Goal: Navigation & Orientation: Go to known website

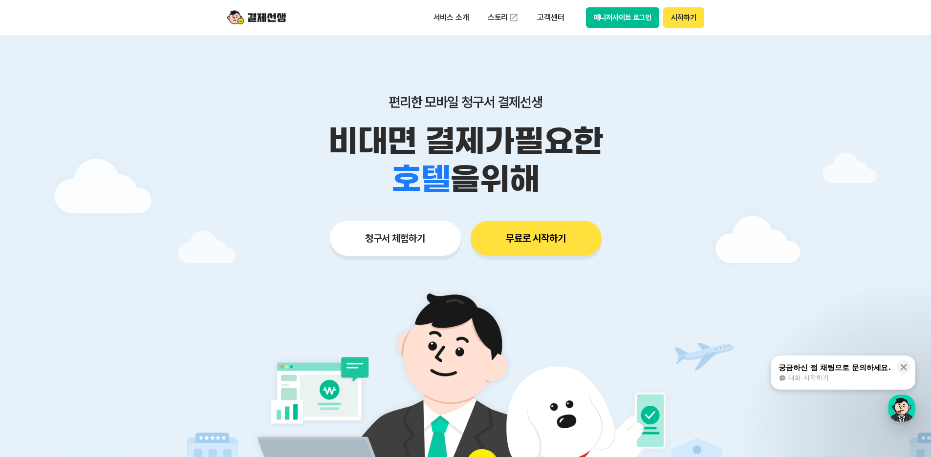
click at [676, 20] on button "시작하기" at bounding box center [683, 17] width 41 height 21
click at [711, 143] on p "비대면 결제가 필요한" at bounding box center [466, 141] width 500 height 38
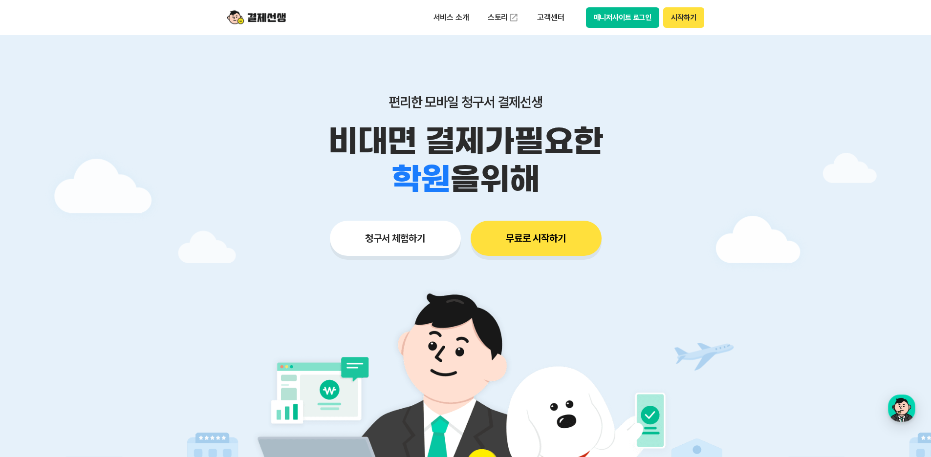
click at [618, 21] on button "매니저사이트 로그인" at bounding box center [623, 17] width 74 height 21
click at [641, 108] on p "편리한 모바일 청구서 결제선생" at bounding box center [466, 102] width 500 height 17
click at [606, 16] on button "매니저사이트 로그인" at bounding box center [623, 17] width 74 height 21
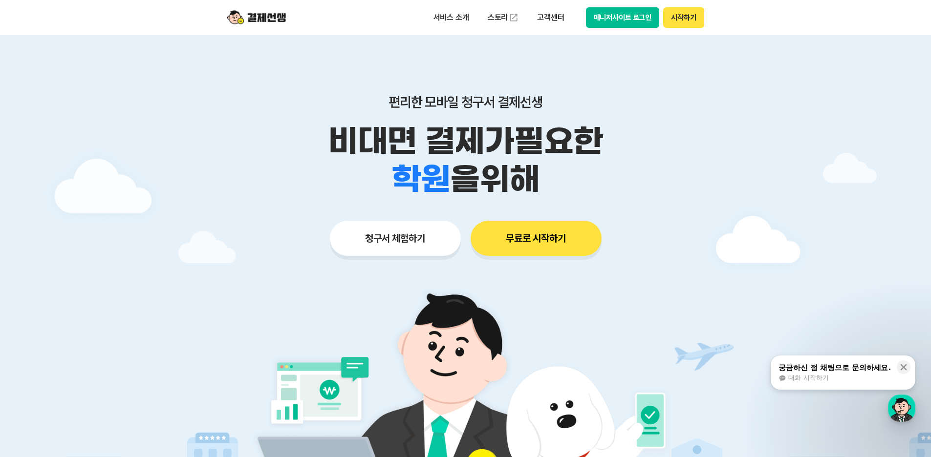
click at [626, 19] on button "매니저사이트 로그인" at bounding box center [623, 17] width 74 height 21
